Goal: Feedback & Contribution: Contribute content

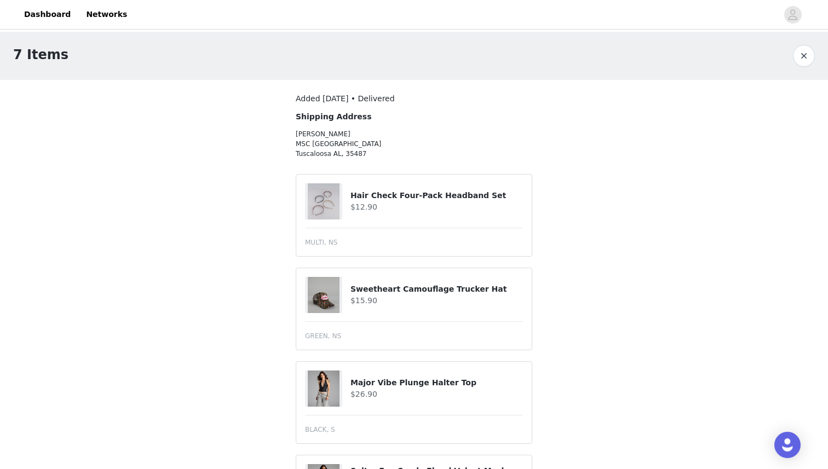
click at [806, 57] on button "button" at bounding box center [804, 56] width 22 height 22
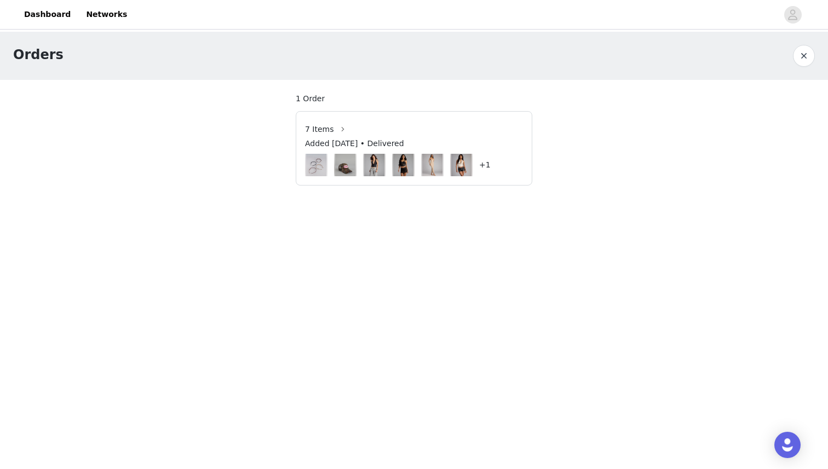
click at [807, 55] on button "button" at bounding box center [804, 56] width 22 height 22
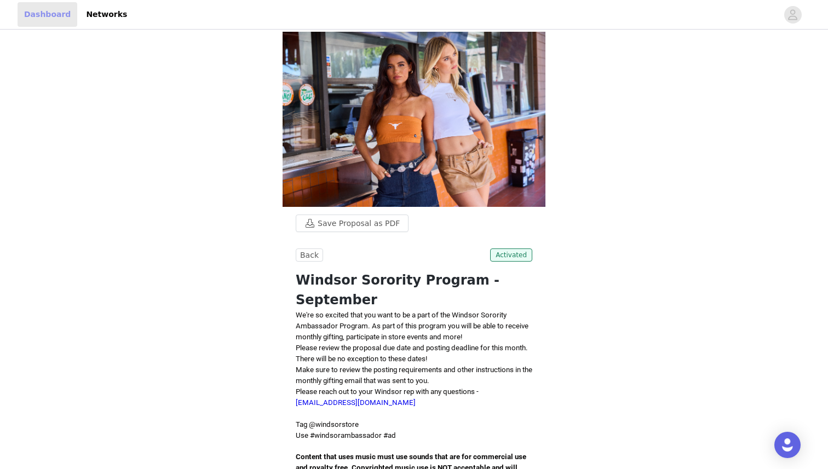
click at [55, 11] on link "Dashboard" at bounding box center [48, 14] width 60 height 25
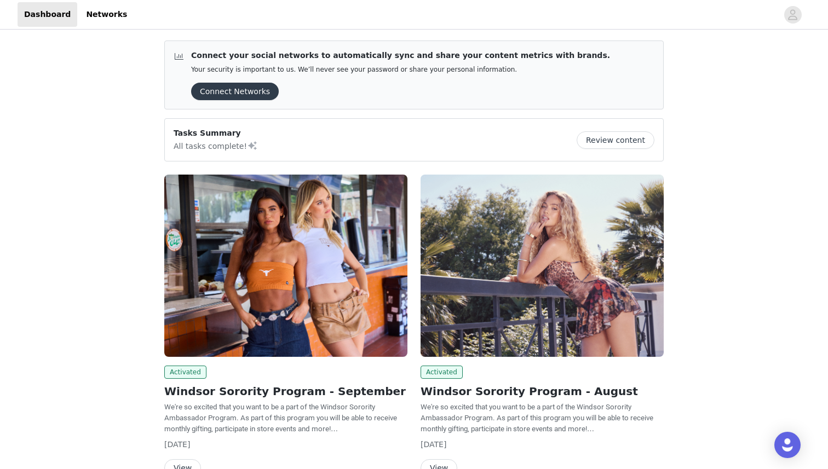
click at [620, 137] on button "Review content" at bounding box center [616, 140] width 78 height 18
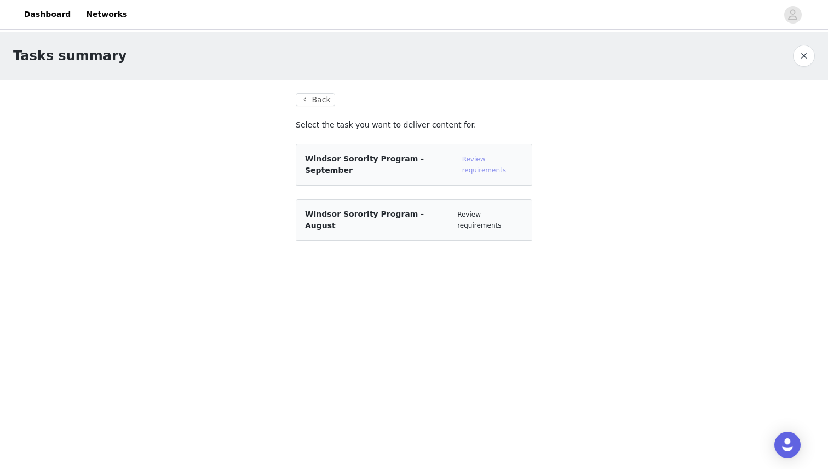
click at [485, 160] on link "Review requirements" at bounding box center [484, 165] width 44 height 19
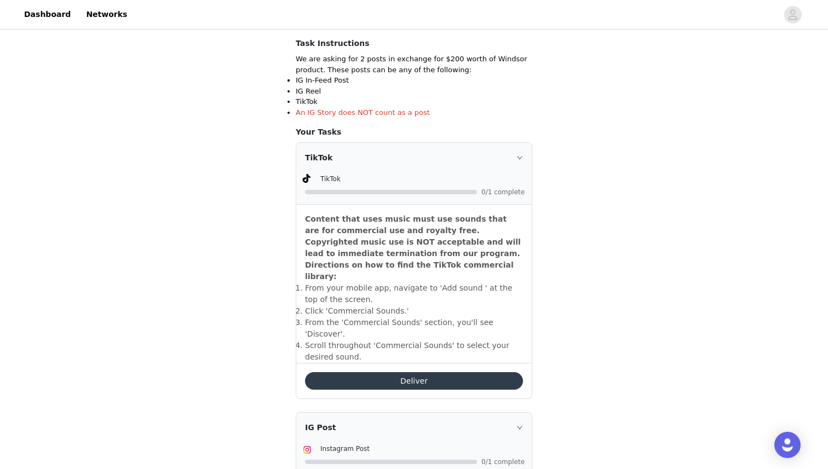
scroll to position [233, 0]
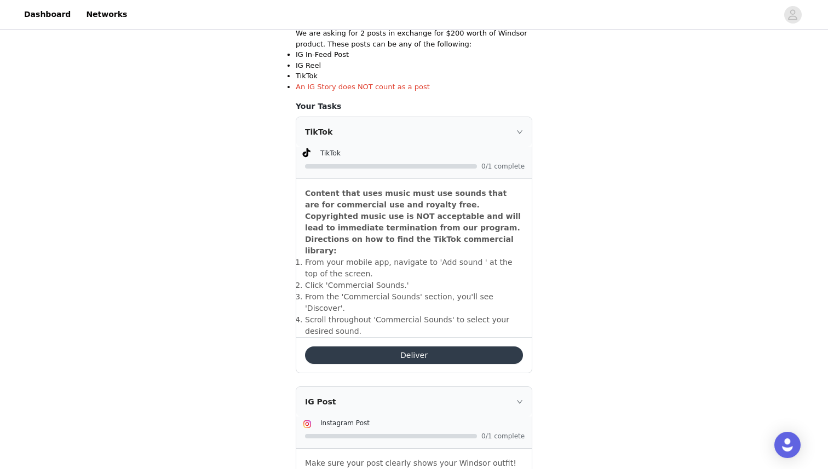
click at [408, 347] on button "Deliver" at bounding box center [414, 356] width 218 height 18
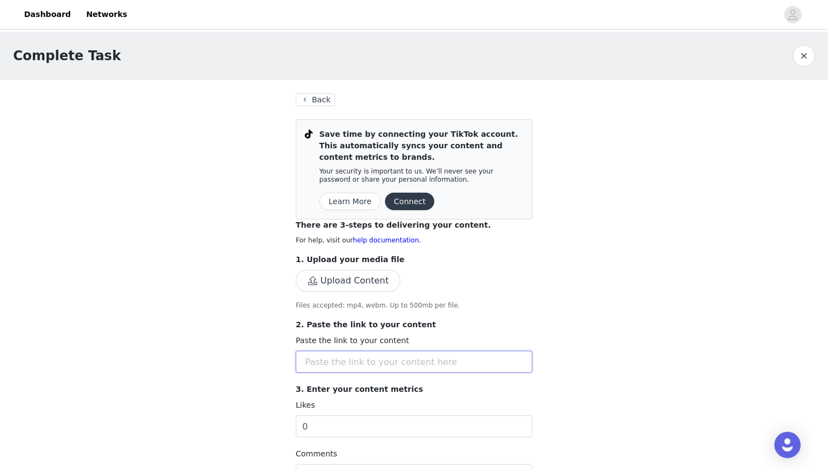
click at [320, 360] on input "text" at bounding box center [414, 362] width 237 height 22
paste input "[URL][DOMAIN_NAME]"
type input "[URL][DOMAIN_NAME]"
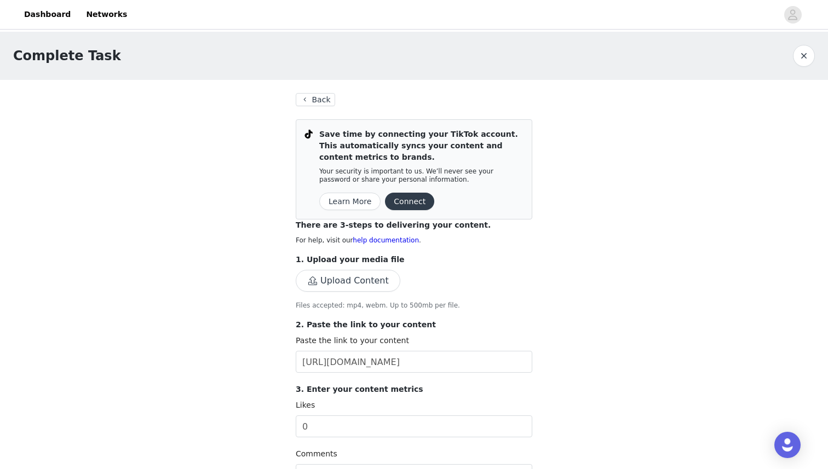
click at [267, 326] on div "Complete Task Back Save time by connecting your TikTok account. This automatica…" at bounding box center [414, 381] width 828 height 698
click at [333, 281] on button "Upload Content" at bounding box center [348, 281] width 105 height 22
